Goal: Information Seeking & Learning: Find specific fact

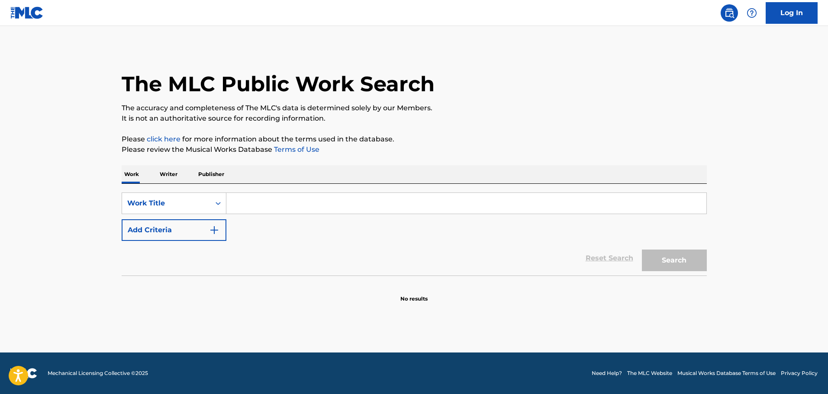
click at [396, 206] on input "Search Form" at bounding box center [466, 203] width 480 height 21
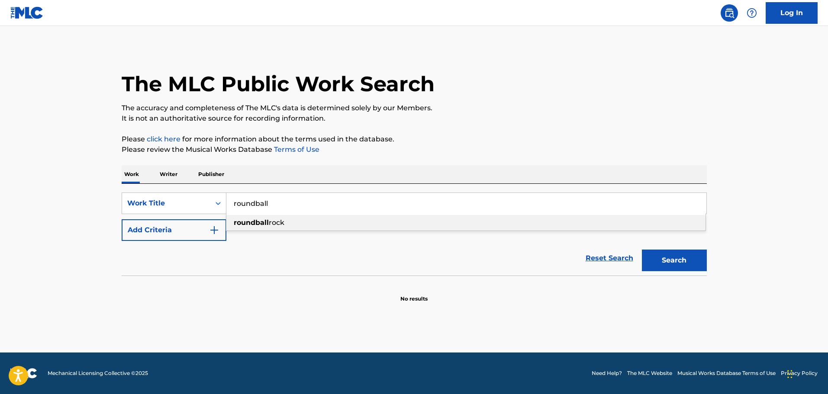
type input "roundball"
click at [363, 224] on div "roundball rock" at bounding box center [465, 223] width 479 height 16
click at [218, 233] on img "Search Form" at bounding box center [214, 230] width 10 height 10
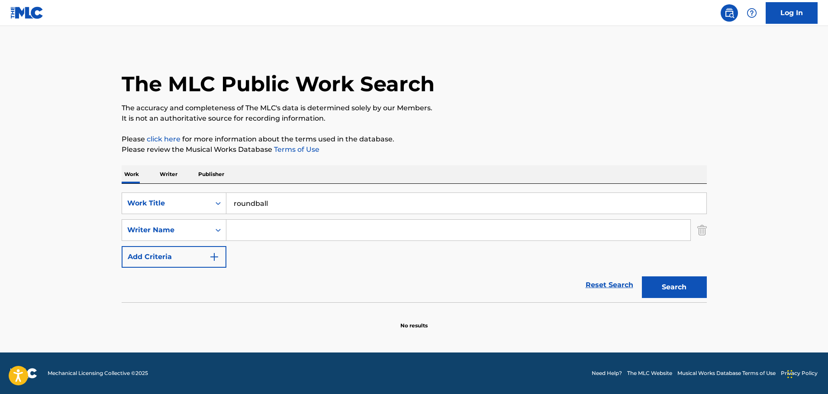
drag, startPoint x: 218, startPoint y: 233, endPoint x: 245, endPoint y: 230, distance: 27.1
click at [245, 230] on input "Search Form" at bounding box center [458, 230] width 464 height 21
type input "[PERSON_NAME]"
click at [664, 284] on button "Search" at bounding box center [674, 288] width 65 height 22
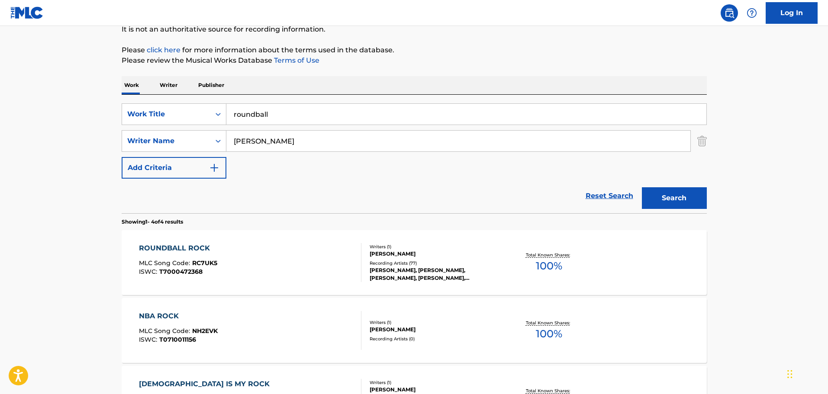
scroll to position [260, 0]
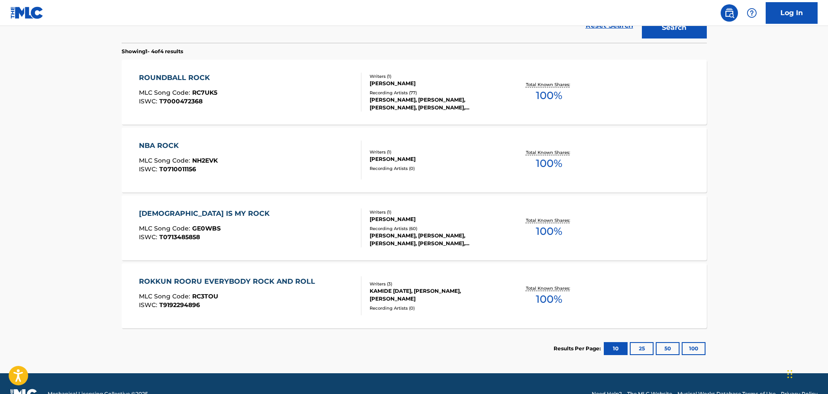
click at [268, 87] on div "ROUNDBALL ROCK MLC Song Code : RC7UK5 ISWC : T7000472368" at bounding box center [250, 92] width 222 height 39
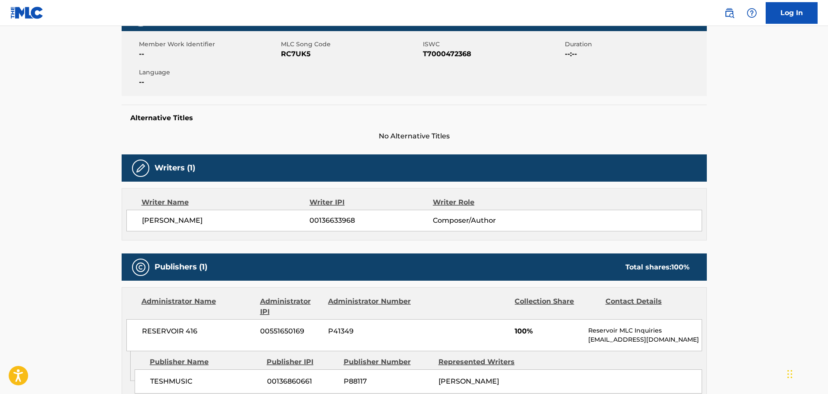
scroll to position [130, 0]
